Goal: Find specific page/section: Find specific page/section

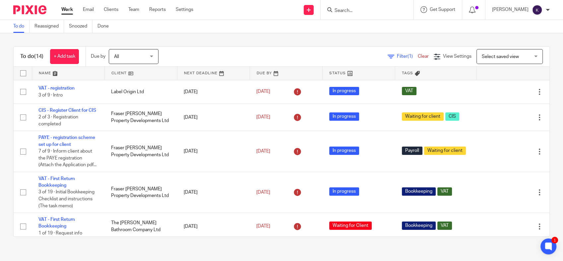
click at [377, 11] on input "Search" at bounding box center [364, 11] width 60 height 6
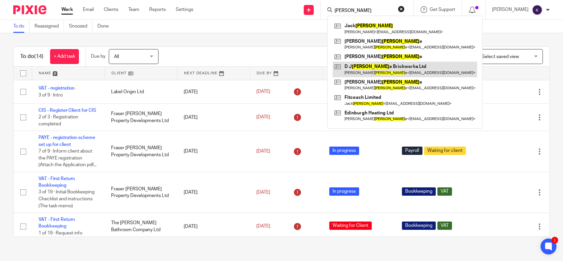
type input "clark"
click at [387, 70] on link at bounding box center [404, 69] width 145 height 15
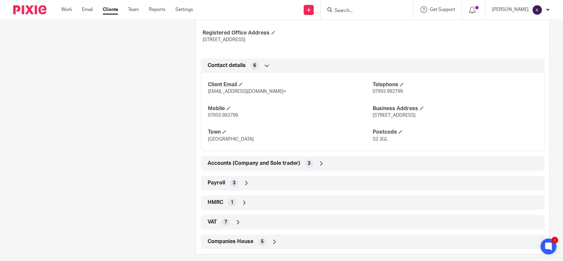
scroll to position [319, 0]
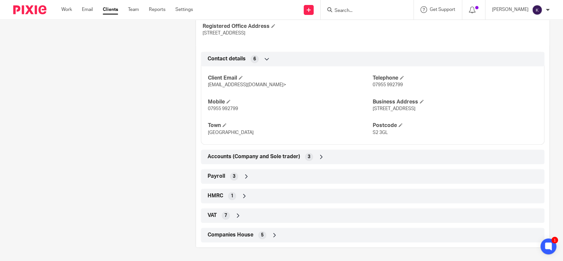
click at [235, 212] on icon at bounding box center [238, 215] width 7 height 7
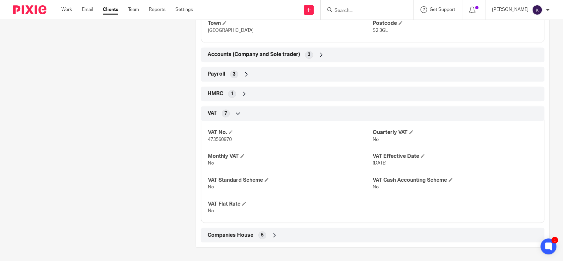
scroll to position [421, 0]
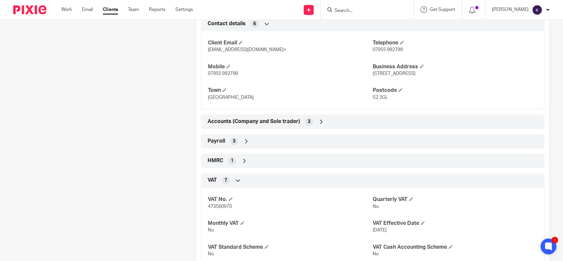
scroll to position [384, 0]
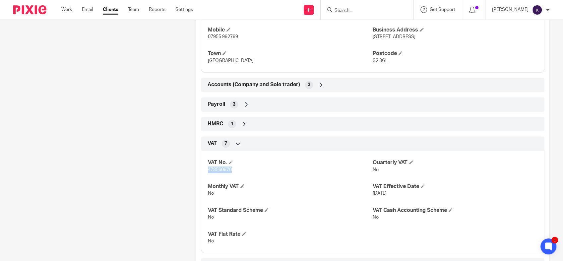
drag, startPoint x: 232, startPoint y: 176, endPoint x: 204, endPoint y: 178, distance: 28.2
click at [204, 178] on div "VAT No. 473560970 Quarterly VAT No Monthly VAT No VAT Effective Date [DATE] VAT…" at bounding box center [372, 199] width 343 height 107
drag, startPoint x: 204, startPoint y: 178, endPoint x: 240, endPoint y: 178, distance: 35.5
click at [240, 173] on p "473560970" at bounding box center [290, 169] width 165 height 7
click at [241, 173] on p "473560970" at bounding box center [290, 169] width 165 height 7
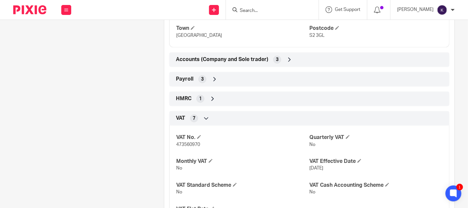
scroll to position [421, 0]
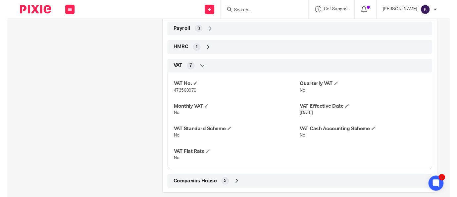
scroll to position [480, 0]
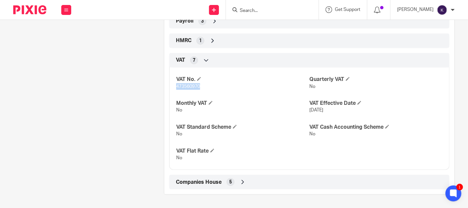
drag, startPoint x: 199, startPoint y: 88, endPoint x: 171, endPoint y: 84, distance: 27.5
click at [171, 84] on div "VAT No. 473560970 Quarterly VAT No Monthly VAT No VAT Effective Date [DATE] VAT…" at bounding box center [309, 116] width 280 height 107
drag, startPoint x: 171, startPoint y: 84, endPoint x: 206, endPoint y: 89, distance: 35.2
click at [206, 89] on p "473560970" at bounding box center [242, 86] width 133 height 7
click at [227, 140] on div "VAT No. 473560970 Quarterly VAT No Monthly VAT No VAT Effective Date [DATE] VAT…" at bounding box center [309, 116] width 280 height 107
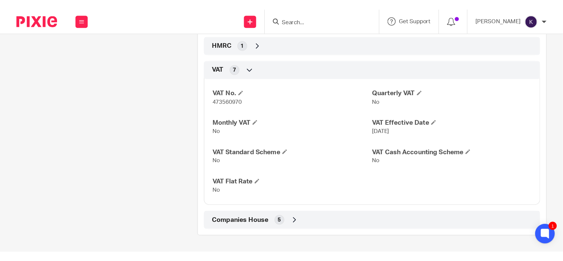
scroll to position [421, 0]
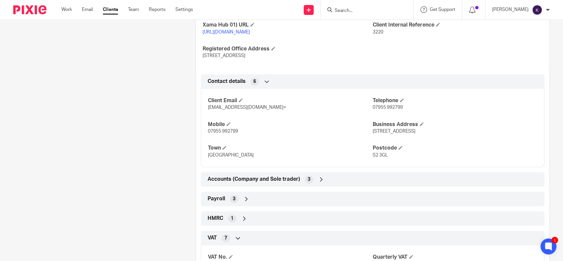
scroll to position [294, 0]
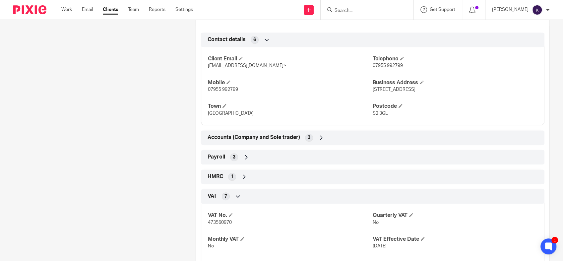
click at [321, 141] on icon at bounding box center [321, 137] width 7 height 7
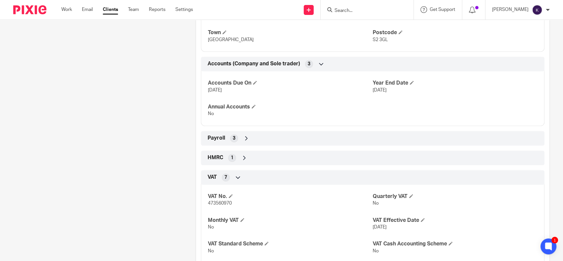
click at [257, 144] on div "Payroll 3" at bounding box center [372, 138] width 333 height 11
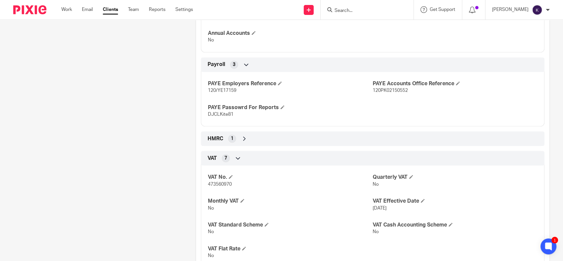
click at [260, 138] on div "HMRC 1" at bounding box center [372, 138] width 343 height 15
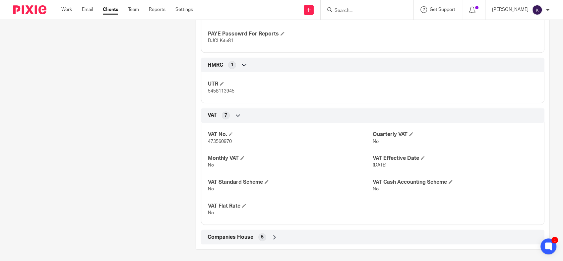
click at [248, 121] on div "VAT 7" at bounding box center [372, 115] width 333 height 11
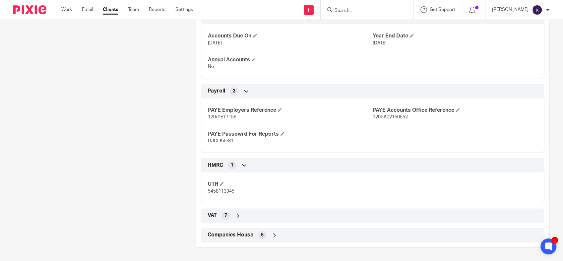
click at [226, 220] on div "VAT 7" at bounding box center [372, 215] width 333 height 11
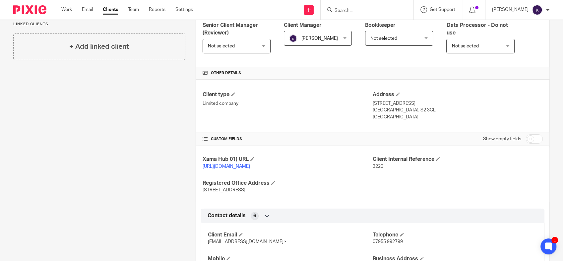
scroll to position [0, 0]
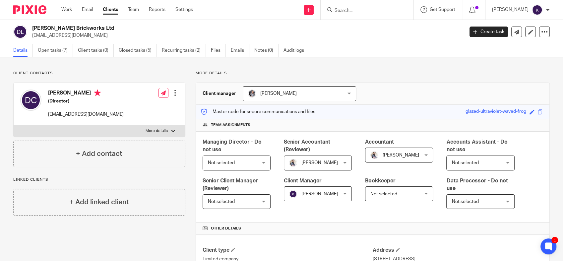
click at [60, 53] on link "Open tasks (7)" at bounding box center [55, 50] width 35 height 13
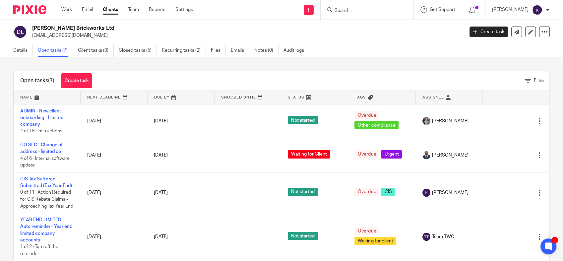
click at [387, 10] on input "Search" at bounding box center [364, 11] width 60 height 6
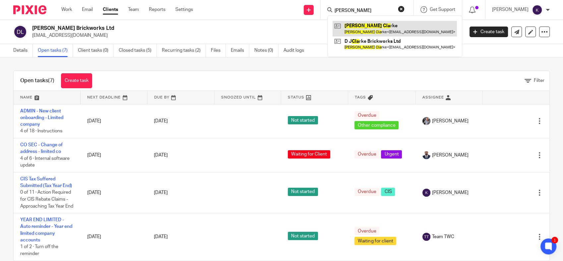
type input "david cla"
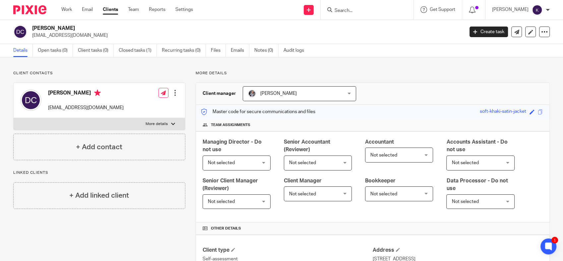
click at [180, 73] on p "Client contacts" at bounding box center [99, 73] width 172 height 5
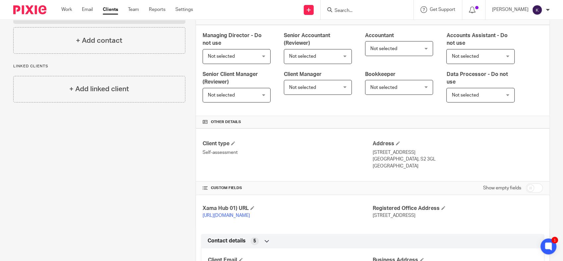
scroll to position [236, 0]
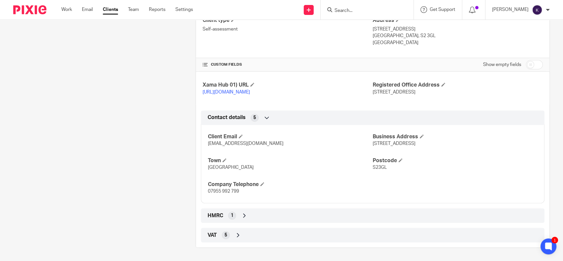
click at [134, 119] on div "Client contacts David Clarke djclarkebrickwork@outlook.com Edit contact Create …" at bounding box center [94, 44] width 182 height 407
